Goal: Task Accomplishment & Management: Complete application form

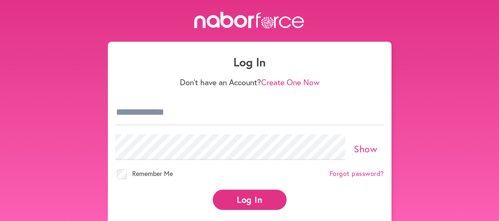
click at [283, 83] on link "Create One Now" at bounding box center [290, 82] width 58 height 11
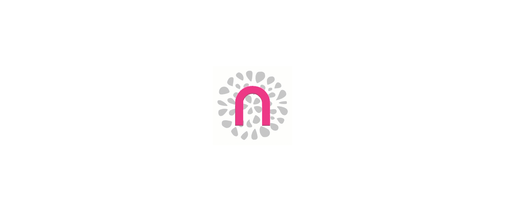
click at [0, 0] on link "Reload" at bounding box center [0, 0] width 0 height 0
